Goal: Information Seeking & Learning: Compare options

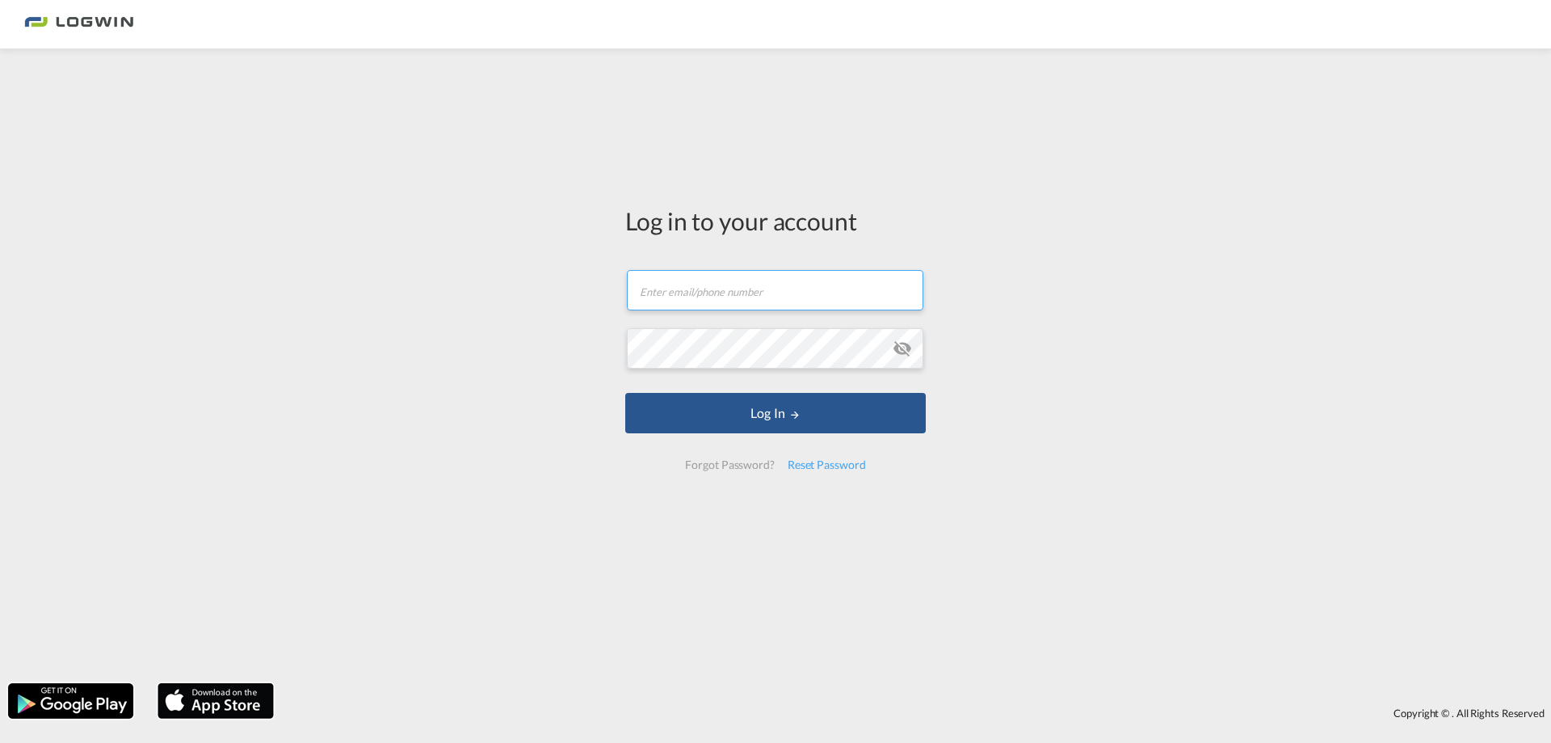
type input "[PERSON_NAME][EMAIL_ADDRESS][PERSON_NAME][DOMAIN_NAME]"
click at [705, 308] on input "[PERSON_NAME][EMAIL_ADDRESS][PERSON_NAME][DOMAIN_NAME]" at bounding box center [775, 290] width 297 height 40
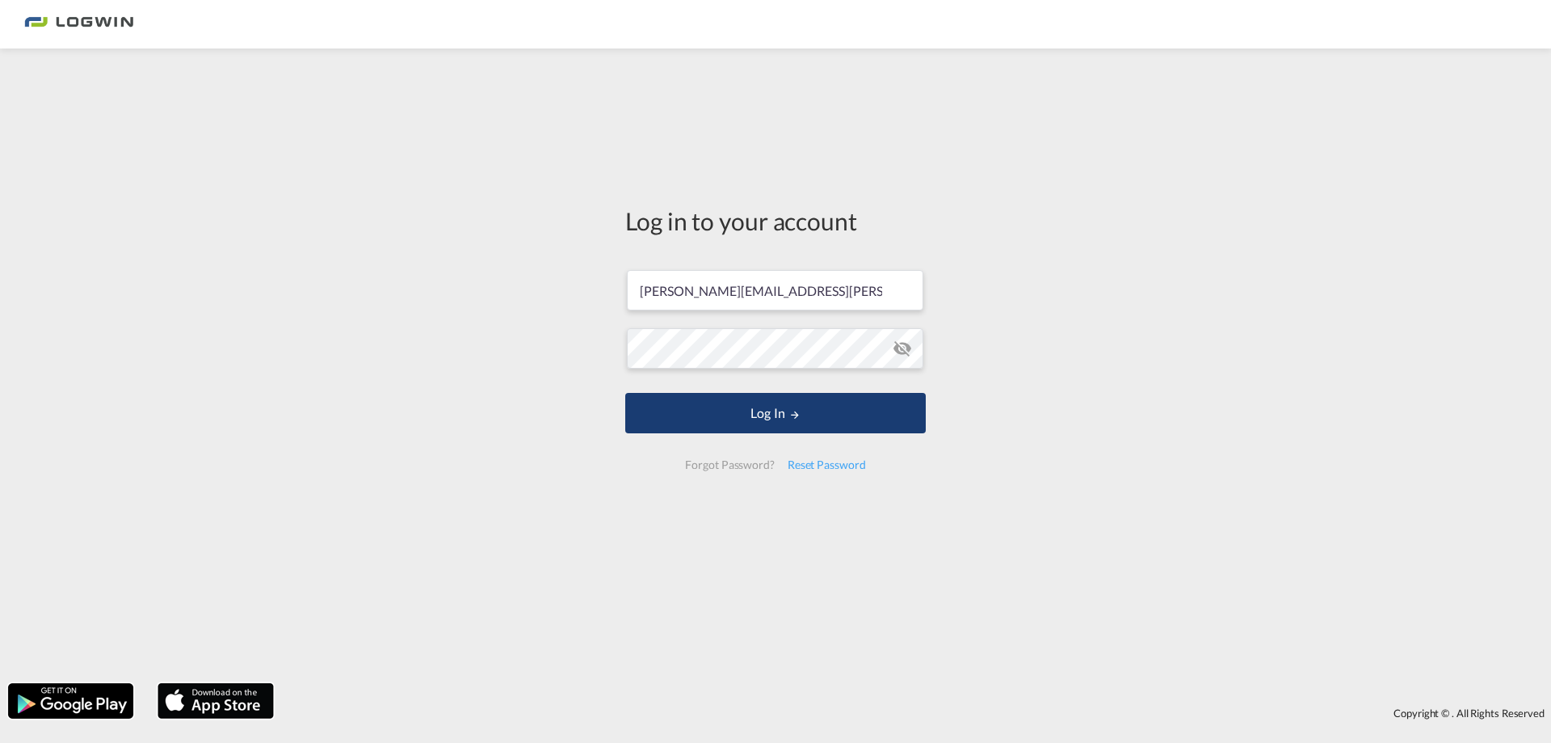
click at [672, 421] on button "Log In" at bounding box center [775, 413] width 301 height 40
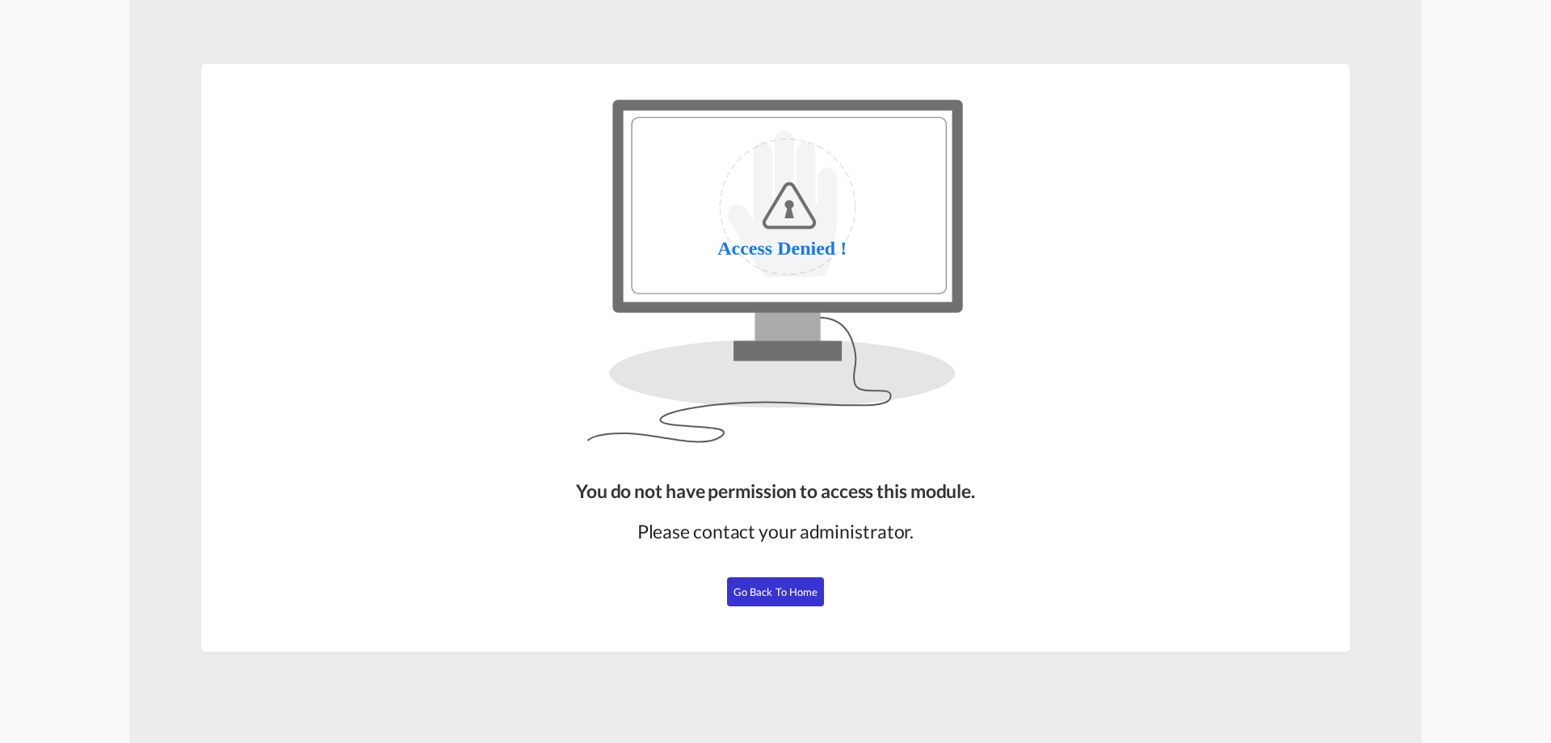
click at [793, 601] on button "Go Back to Home" at bounding box center [775, 591] width 97 height 29
